Goal: Find specific page/section: Find specific page/section

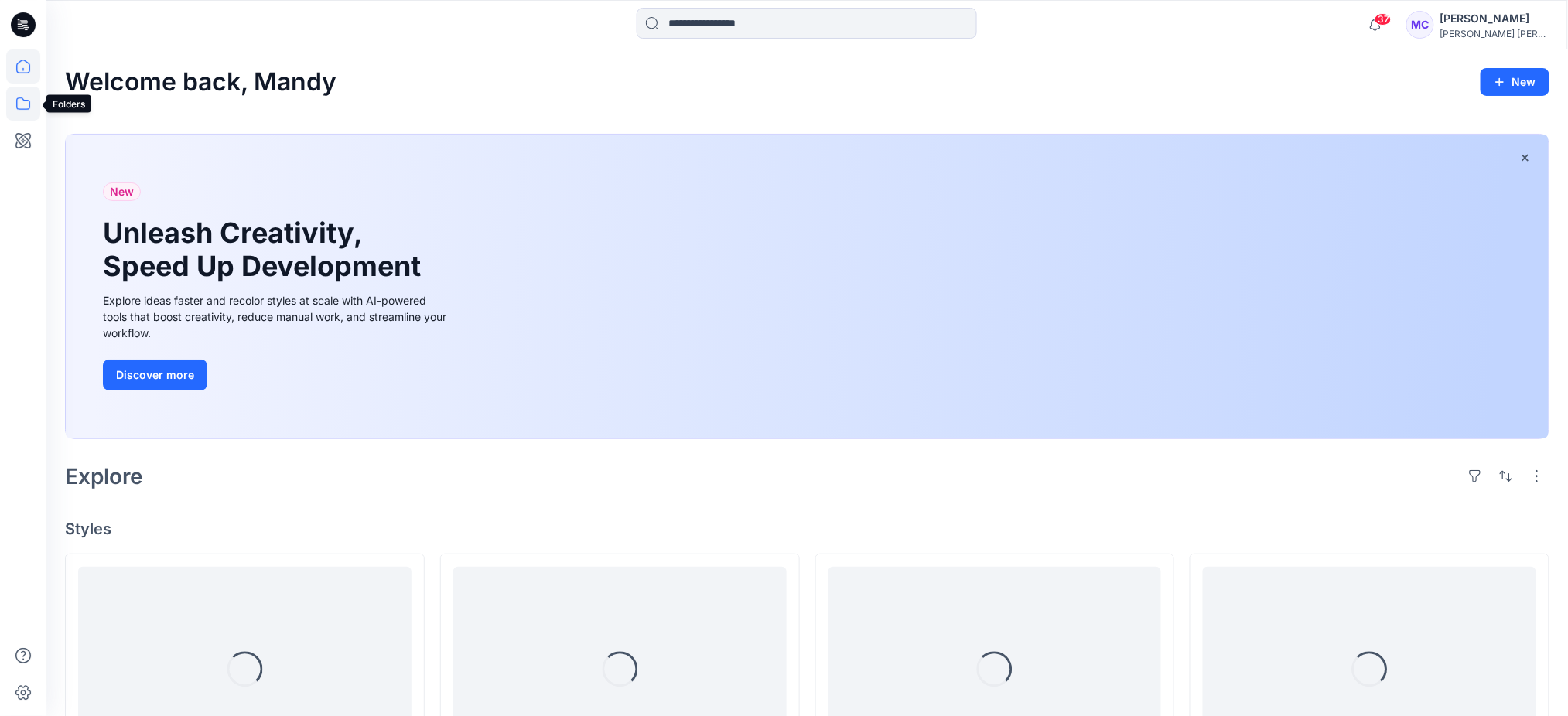
click at [22, 108] on icon at bounding box center [23, 104] width 34 height 34
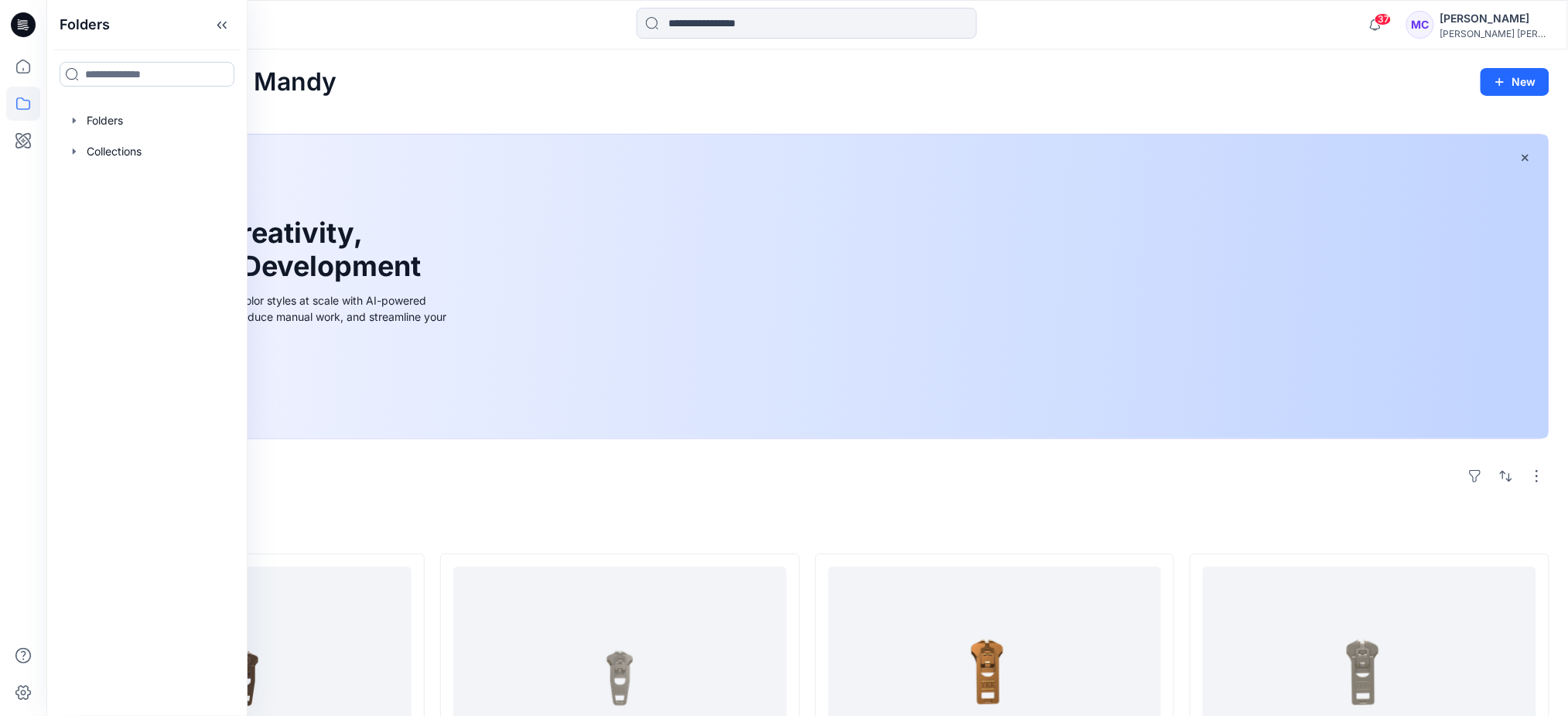
click at [140, 72] on input at bounding box center [146, 74] width 175 height 25
type input "*********"
click at [152, 113] on span "Core Assortment Digital Lib" at bounding box center [212, 108] width 148 height 13
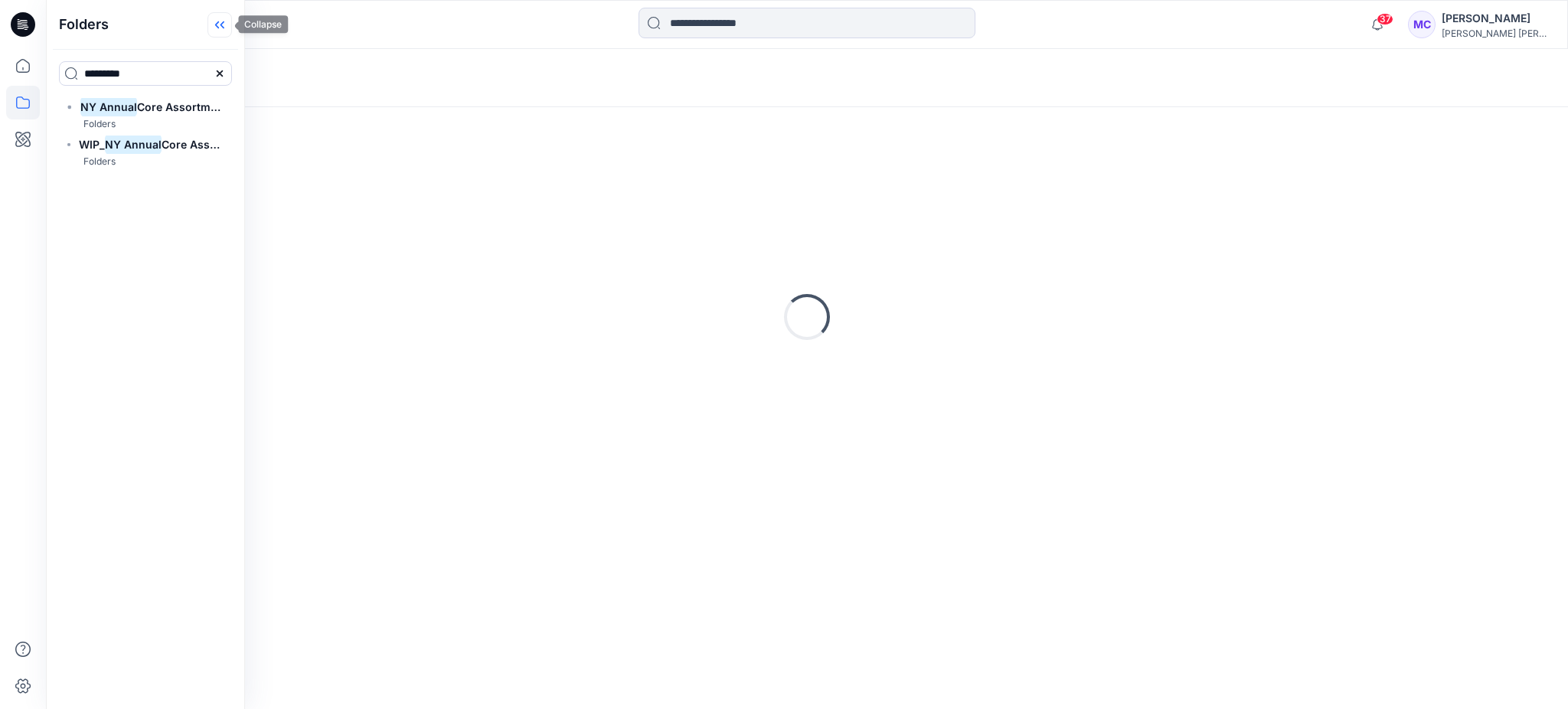
click at [217, 21] on icon at bounding box center [220, 25] width 25 height 26
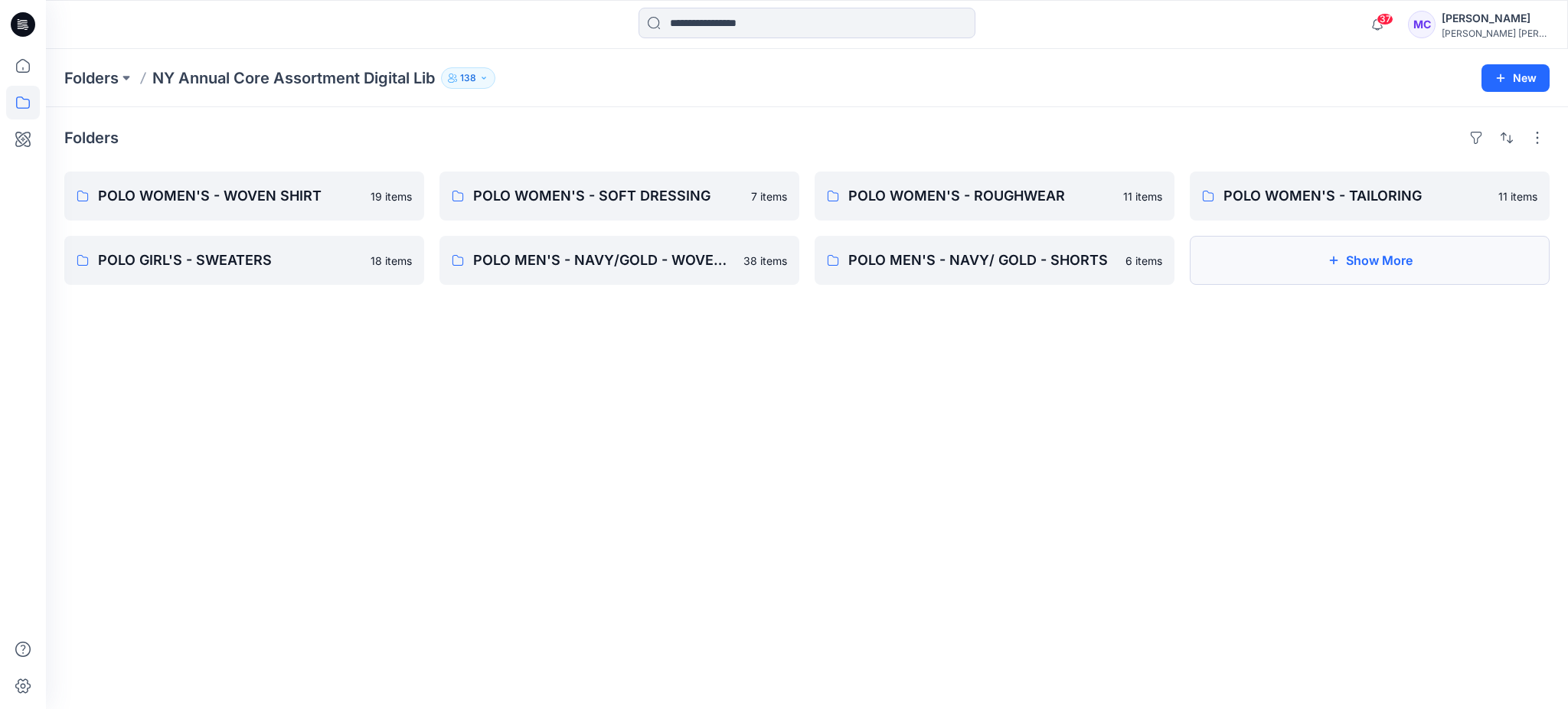
click at [1376, 264] on button "Show More" at bounding box center [1370, 261] width 360 height 49
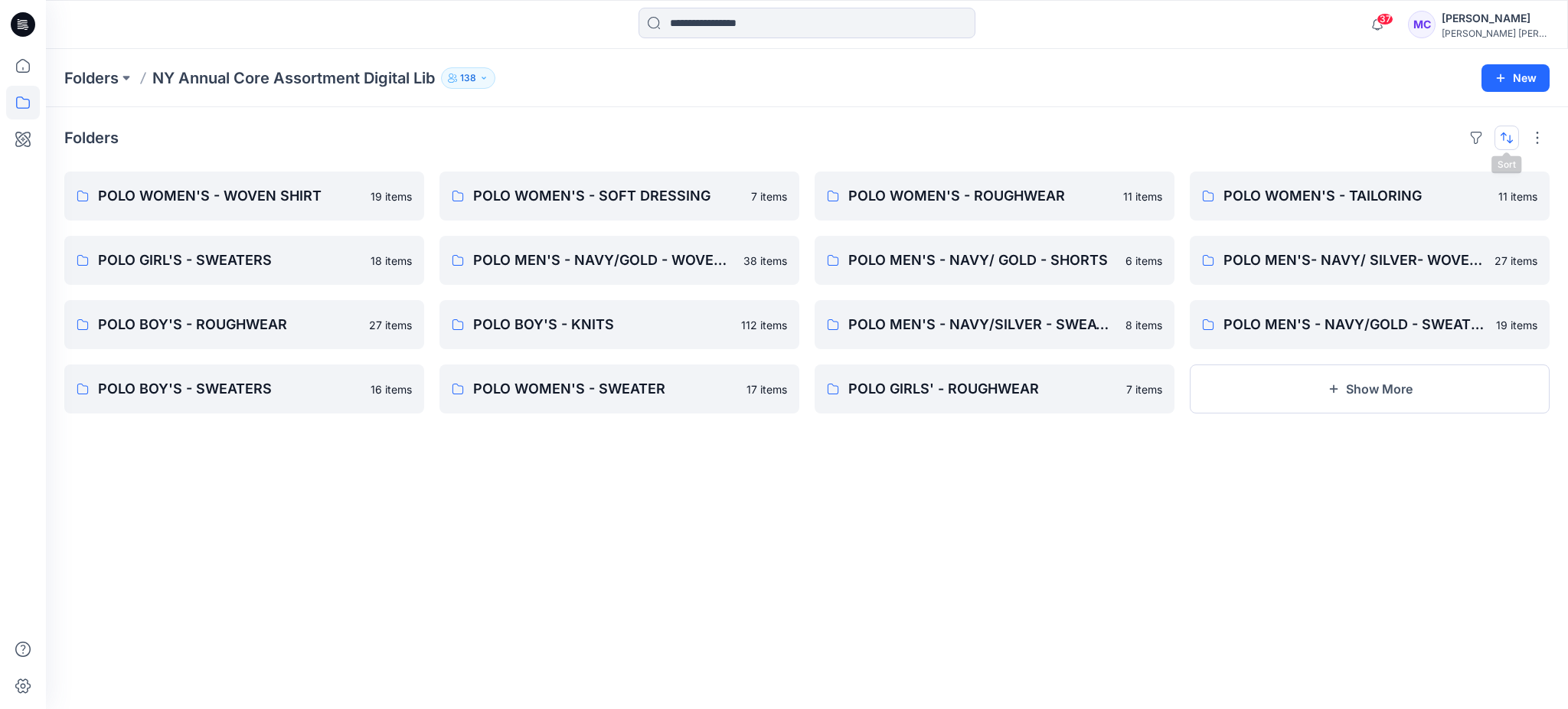
click at [1505, 130] on button "button" at bounding box center [1508, 138] width 25 height 25
click at [1453, 204] on p "A to Z" at bounding box center [1456, 212] width 96 height 16
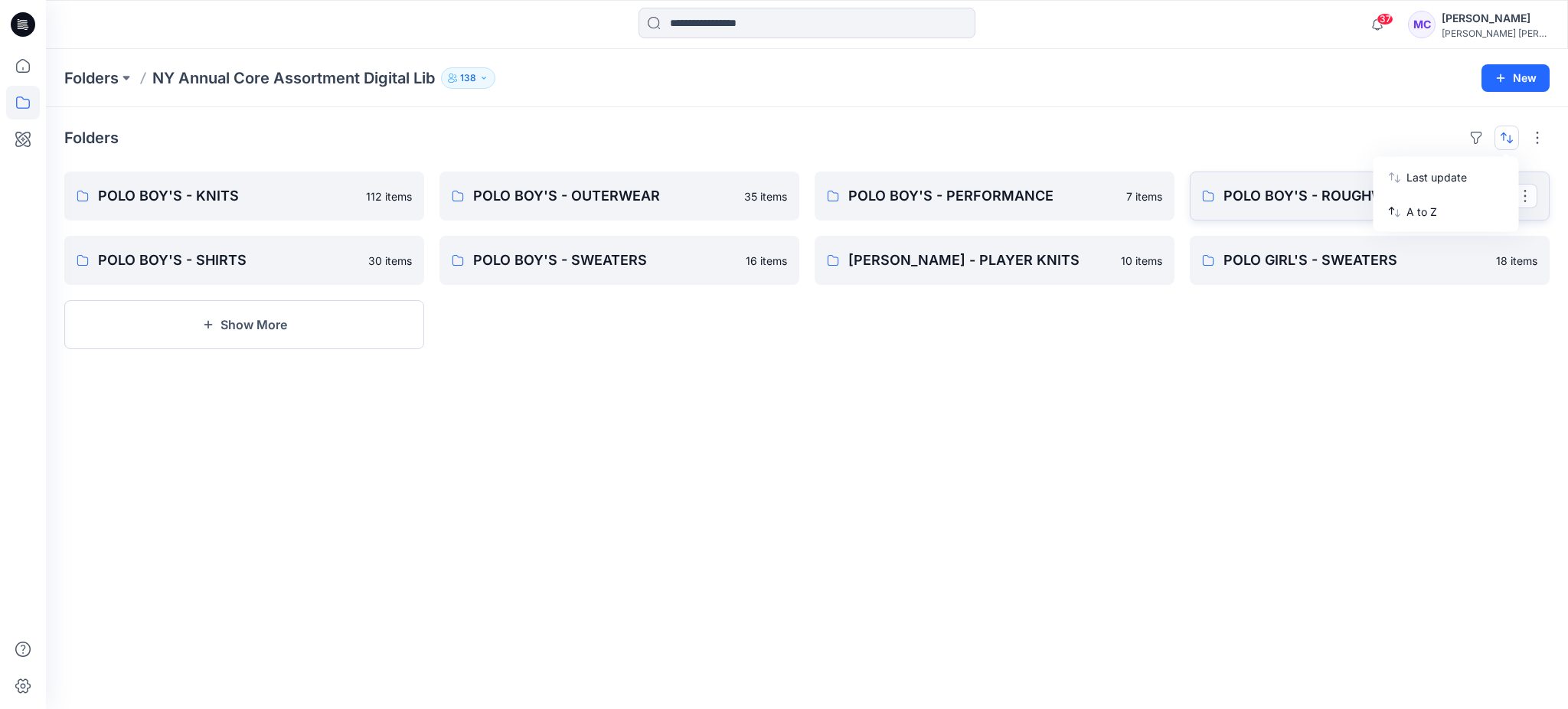
click at [1305, 182] on link "POLO BOY'S - ROUGHWEAR" at bounding box center [1370, 197] width 360 height 49
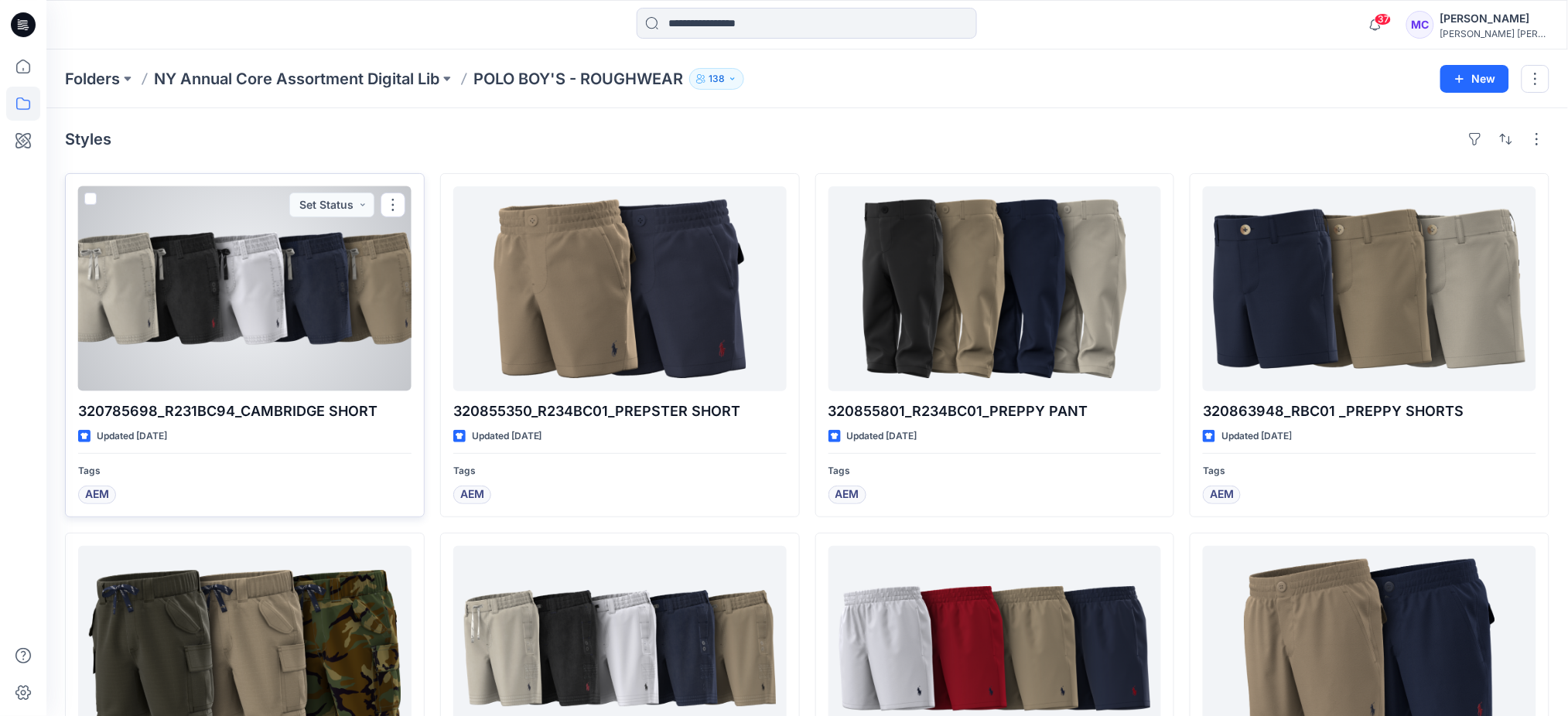
click at [215, 259] on div at bounding box center [244, 288] width 333 height 205
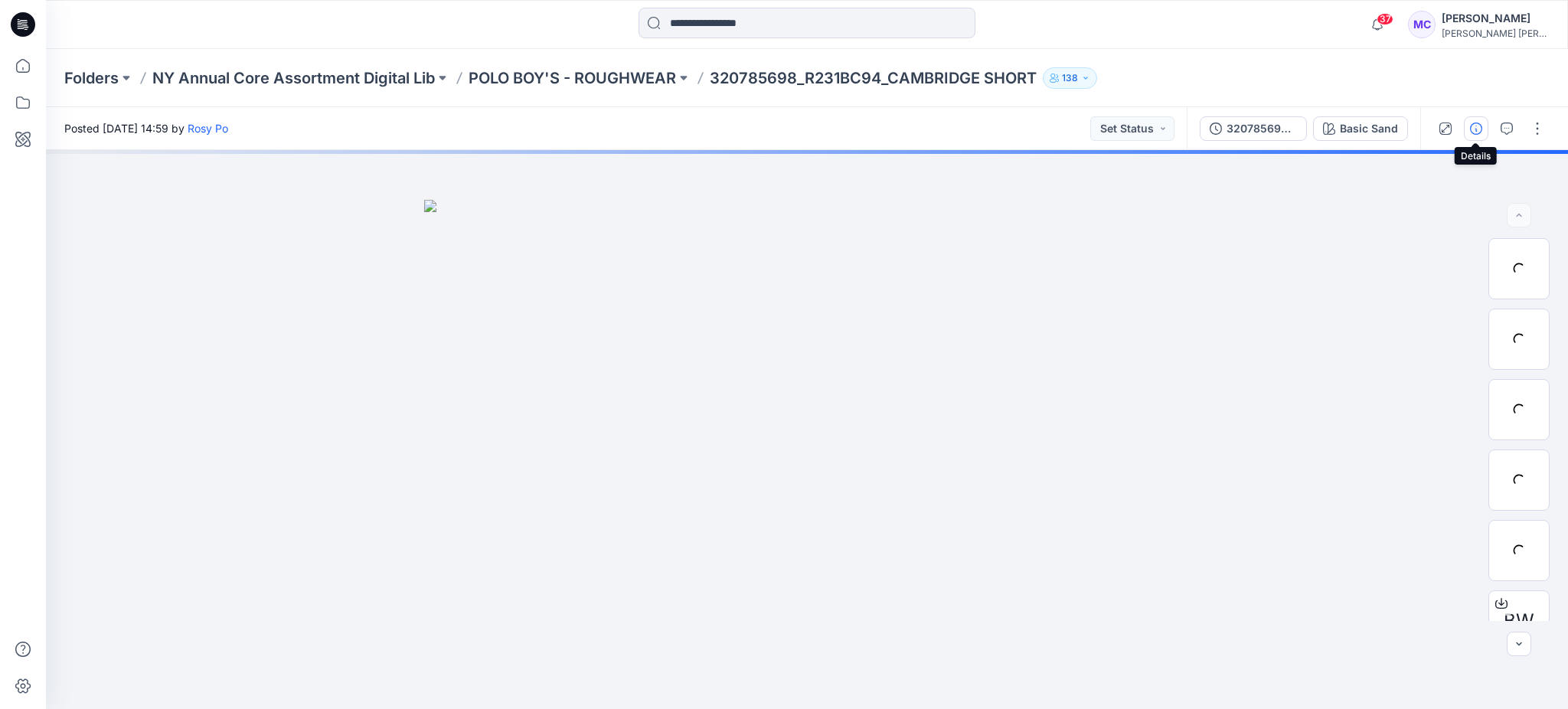
click at [1479, 130] on icon "button" at bounding box center [1476, 129] width 12 height 12
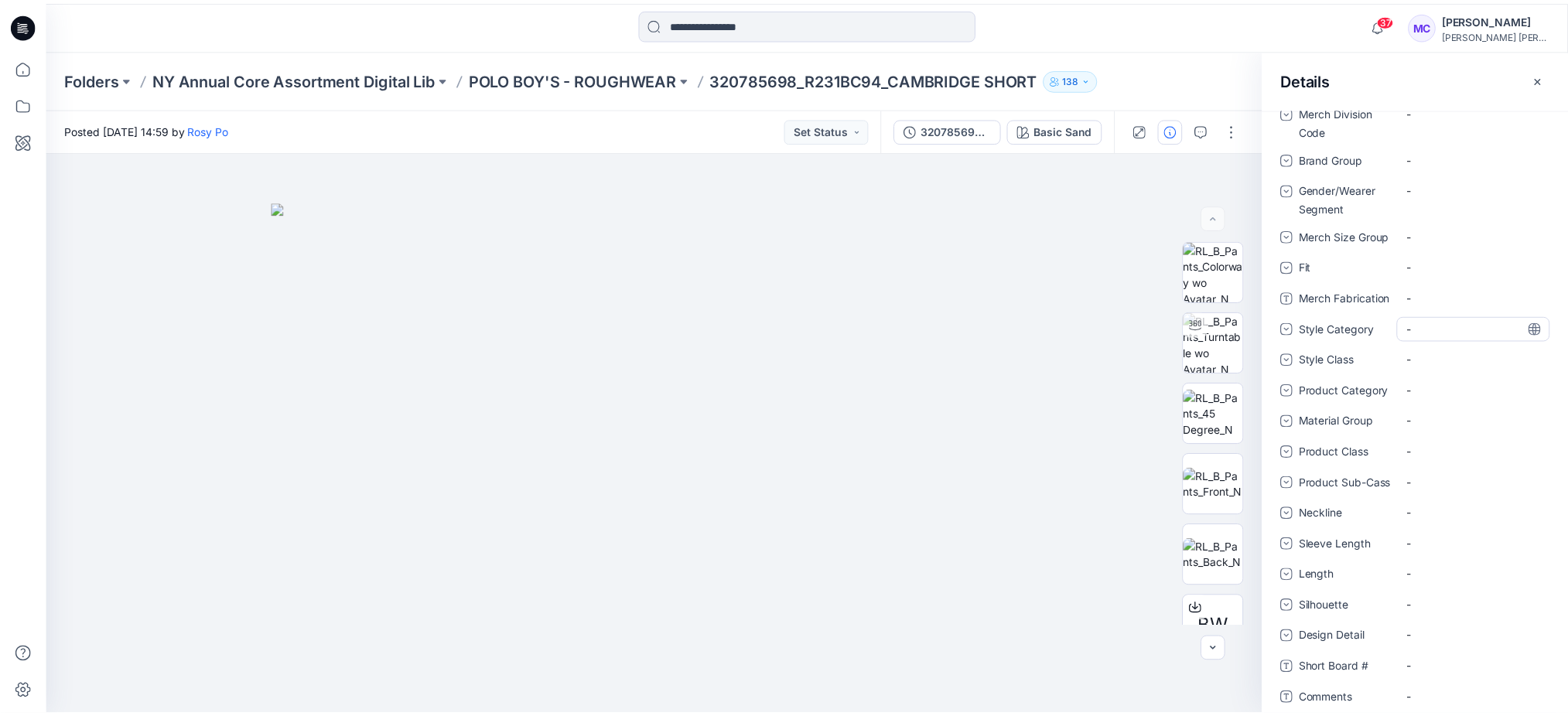
scroll to position [599, 0]
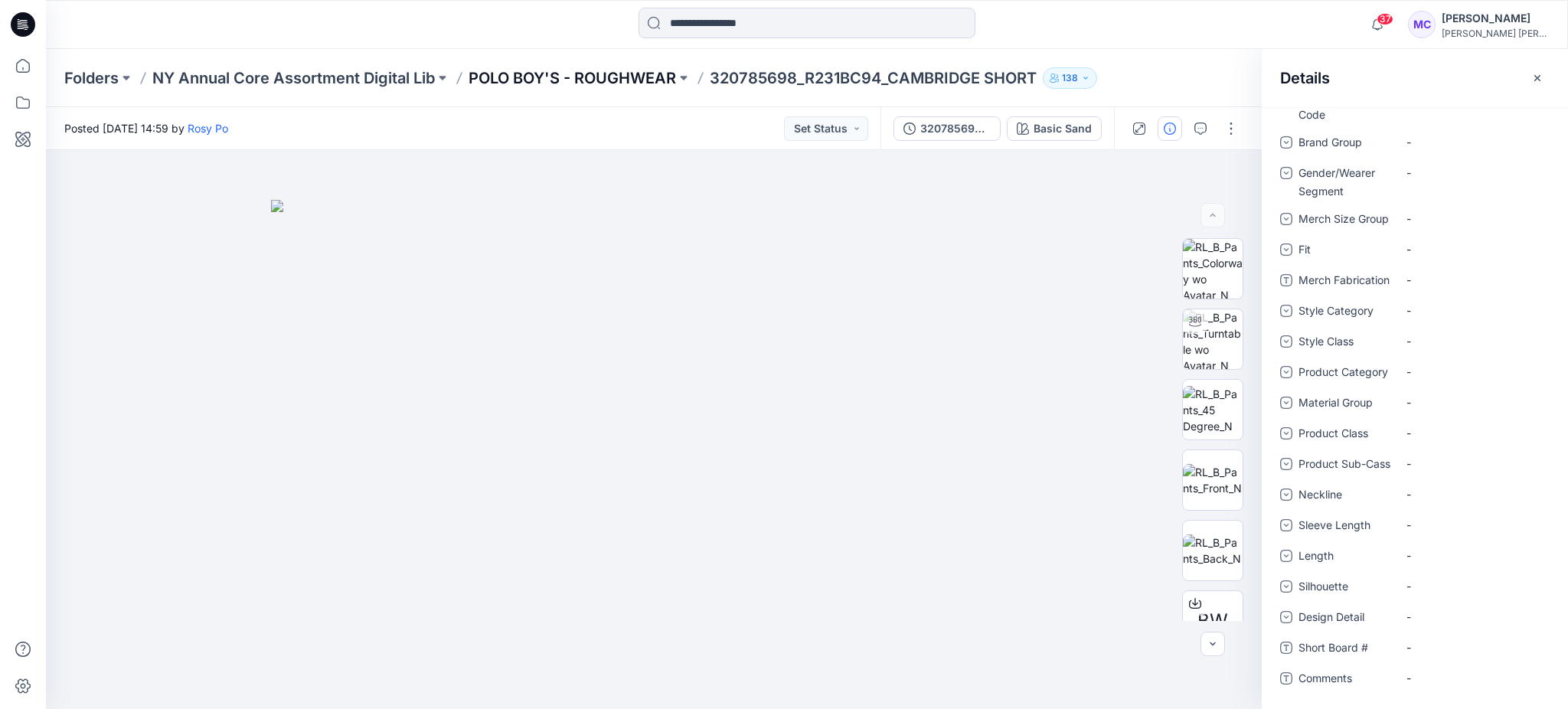
click at [517, 79] on p "POLO BOY'S - ROUGHWEAR" at bounding box center [573, 78] width 208 height 22
